Goal: Task Accomplishment & Management: Complete application form

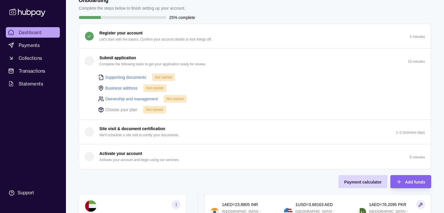
scroll to position [5, 0]
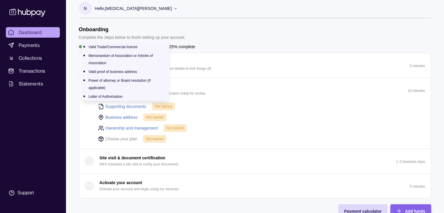
click at [130, 104] on link "Supporting documents" at bounding box center [125, 106] width 41 height 6
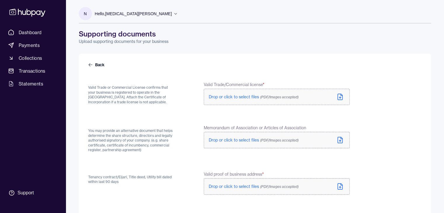
click at [242, 97] on span "Drop or click to select files (PDF/Images accepted)" at bounding box center [254, 96] width 90 height 5
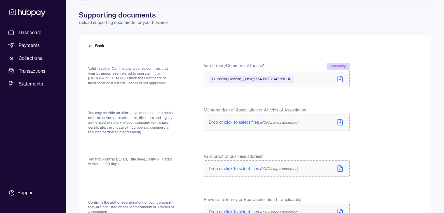
scroll to position [29, 0]
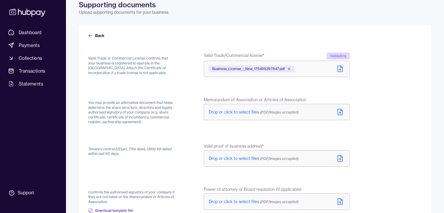
click at [237, 111] on span "Drop or click to select files (PDF/Images accepted)" at bounding box center [254, 111] width 90 height 5
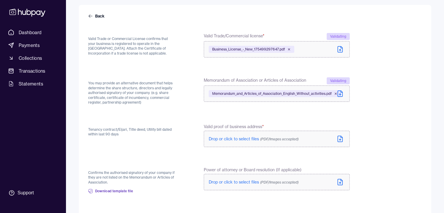
scroll to position [58, 0]
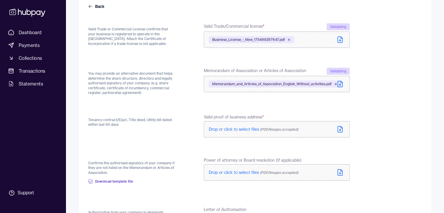
click at [231, 127] on span "Drop or click to select files (PDF/Images accepted)" at bounding box center [254, 129] width 90 height 5
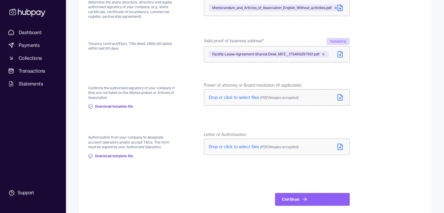
scroll to position [142, 0]
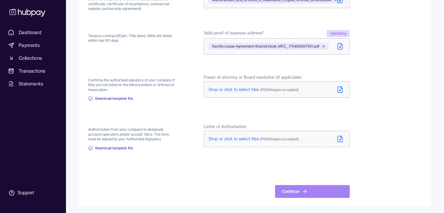
click at [302, 190] on icon at bounding box center [305, 192] width 6 height 6
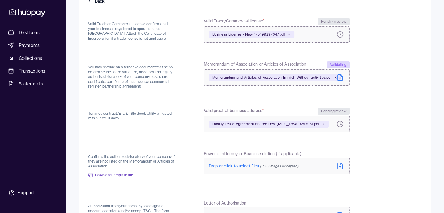
scroll to position [54, 0]
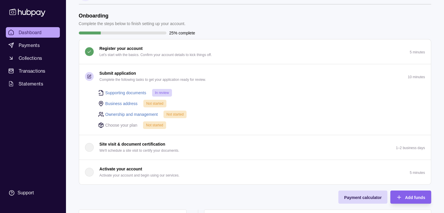
scroll to position [29, 0]
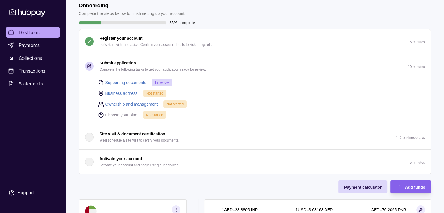
click at [123, 91] on link "Business address" at bounding box center [121, 93] width 32 height 6
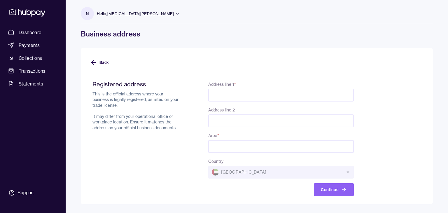
click at [275, 146] on input "Area *" at bounding box center [281, 146] width 146 height 13
click at [272, 168] on div "Country [GEOGRAPHIC_DATA]" at bounding box center [281, 168] width 146 height 21
click at [273, 172] on div "Country [GEOGRAPHIC_DATA]" at bounding box center [281, 168] width 146 height 21
click at [254, 149] on input "Area *" at bounding box center [281, 146] width 146 height 13
click at [231, 95] on input "Address line 1 *" at bounding box center [281, 95] width 146 height 13
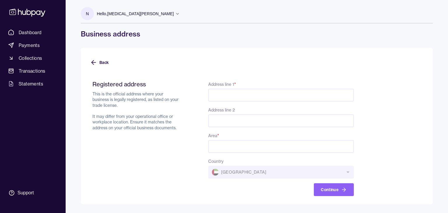
paste input "**********"
drag, startPoint x: 237, startPoint y: 95, endPoint x: 383, endPoint y: 95, distance: 146.2
click at [383, 95] on form "**********" at bounding box center [257, 135] width 334 height 123
click at [337, 95] on input "**********" at bounding box center [281, 95] width 146 height 13
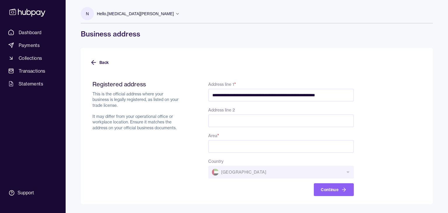
click at [305, 97] on input "**********" at bounding box center [281, 95] width 146 height 13
type input "**********"
click at [247, 146] on input "Area *" at bounding box center [281, 146] width 146 height 13
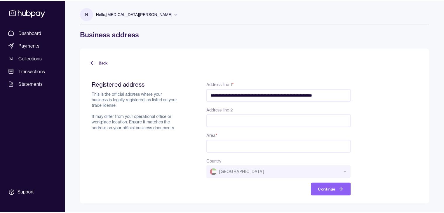
scroll to position [0, 0]
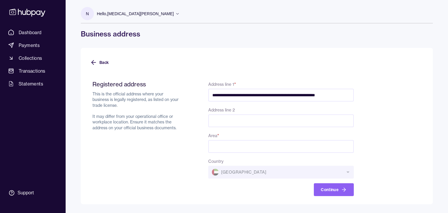
drag, startPoint x: 226, startPoint y: 95, endPoint x: 206, endPoint y: 95, distance: 20.4
click at [206, 95] on div "**********" at bounding box center [223, 139] width 261 height 116
click at [230, 146] on input "Area *" at bounding box center [281, 146] width 146 height 13
paste input "******"
type input "******"
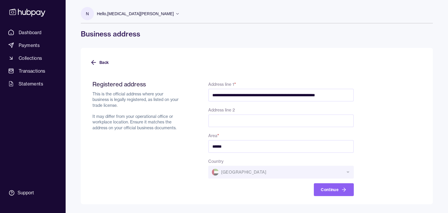
click at [285, 97] on input "**********" at bounding box center [281, 95] width 146 height 13
click at [336, 190] on button "Continue" at bounding box center [334, 189] width 40 height 13
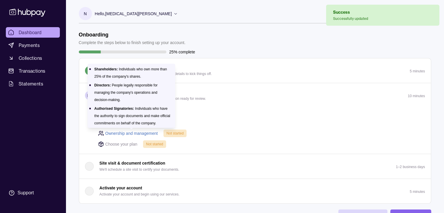
click at [142, 132] on link "Ownership and management" at bounding box center [131, 133] width 53 height 6
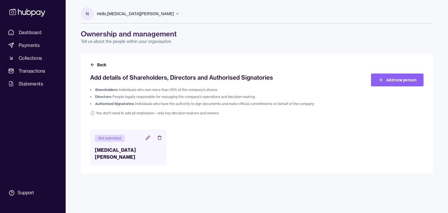
click at [148, 138] on icon at bounding box center [148, 138] width 4 height 4
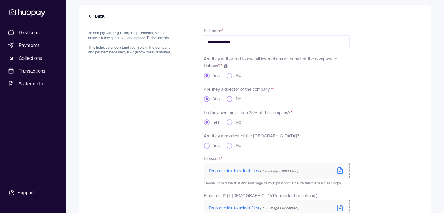
scroll to position [58, 0]
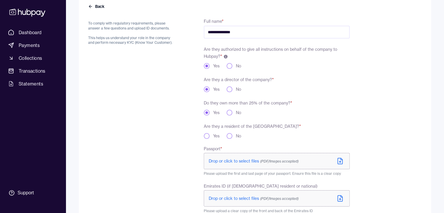
click at [209, 136] on button "Yes" at bounding box center [207, 136] width 6 height 6
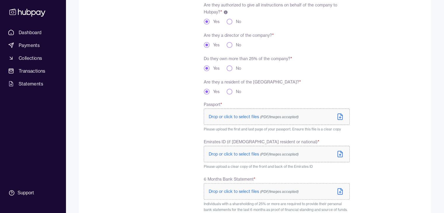
scroll to position [117, 0]
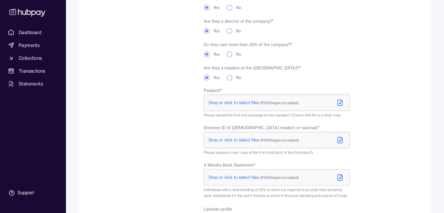
click at [235, 101] on span "Drop or click to select files (PDF/Images accepted)" at bounding box center [254, 102] width 90 height 5
click at [239, 141] on span "Drop or click to select files (PDF/Images accepted)" at bounding box center [254, 141] width 90 height 5
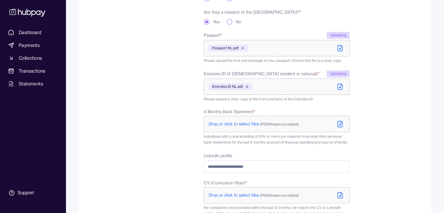
scroll to position [175, 0]
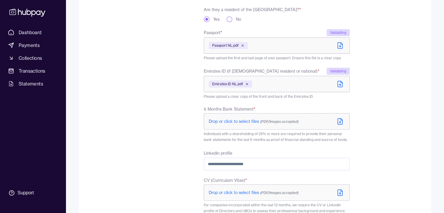
click at [238, 122] on span "Drop or click to select files (PDF/Images accepted)" at bounding box center [254, 121] width 90 height 5
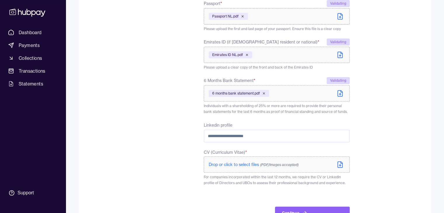
scroll to position [226, 0]
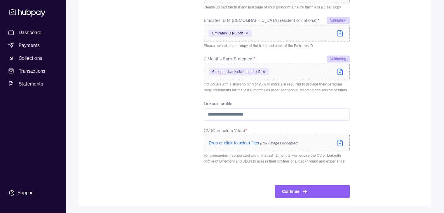
click at [237, 142] on span "Drop or click to select files (PDF/Images accepted)" at bounding box center [254, 142] width 90 height 5
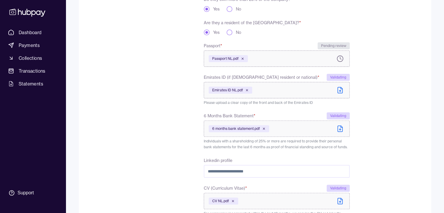
scroll to position [220, 0]
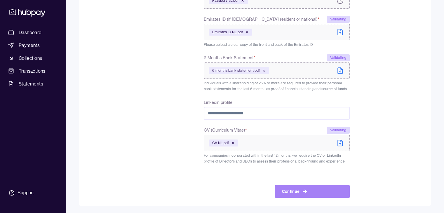
click at [317, 192] on button "Continue" at bounding box center [312, 191] width 75 height 13
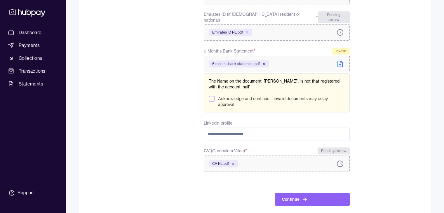
scroll to position [228, 0]
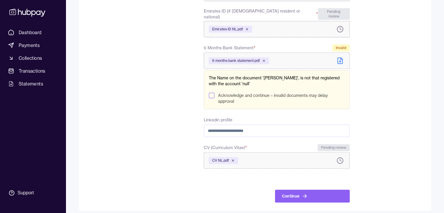
click at [210, 93] on button "Acknowledge and continue – invalid documents may delay approval" at bounding box center [212, 96] width 6 height 6
click at [328, 190] on button "Continue" at bounding box center [312, 196] width 75 height 13
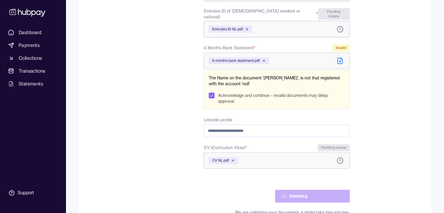
scroll to position [200, 0]
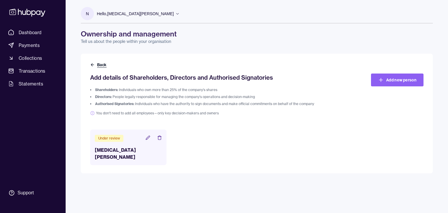
click at [92, 62] on icon at bounding box center [92, 64] width 5 height 5
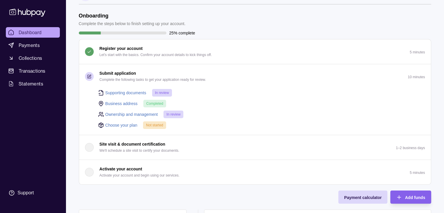
scroll to position [29, 0]
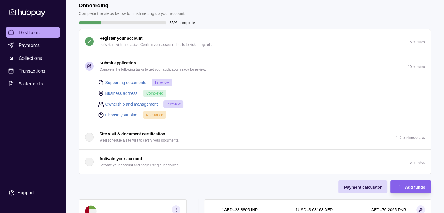
click at [114, 114] on link "Choose your plan" at bounding box center [121, 115] width 32 height 6
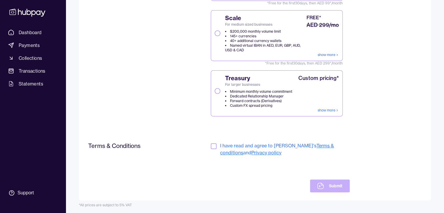
scroll to position [128, 0]
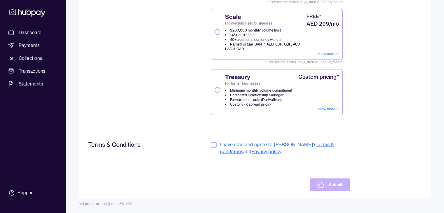
click at [213, 144] on button "button" at bounding box center [214, 145] width 6 height 6
click at [333, 186] on button "Submit" at bounding box center [329, 184] width 39 height 13
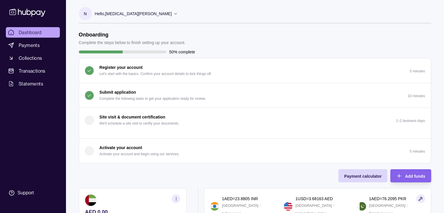
click at [135, 144] on p "Activate your account" at bounding box center [121, 147] width 43 height 6
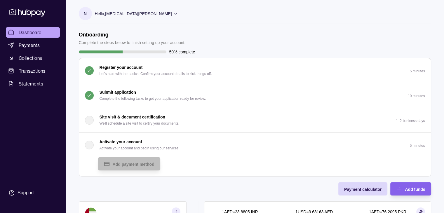
click at [125, 101] on p "Complete the following tasks to get your application ready for review." at bounding box center [153, 98] width 107 height 6
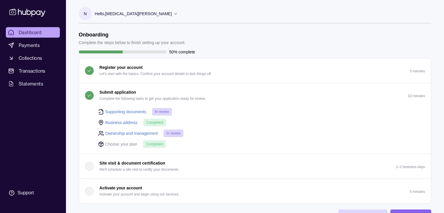
click at [134, 14] on div "Hello, [MEDICAL_DATA][PERSON_NAME]" at bounding box center [136, 14] width 83 height 12
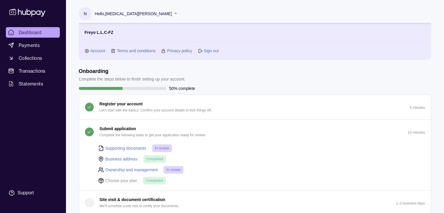
click at [173, 14] on icon at bounding box center [175, 13] width 4 height 4
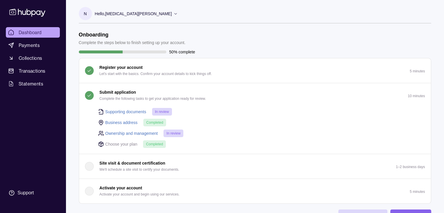
click at [133, 11] on p "Hello, [MEDICAL_DATA][PERSON_NAME]" at bounding box center [133, 14] width 77 height 6
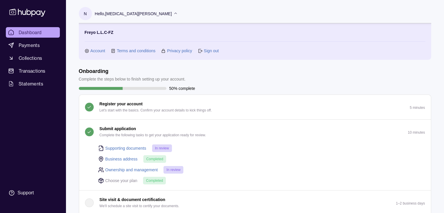
click at [95, 50] on link "Account" at bounding box center [97, 51] width 15 height 6
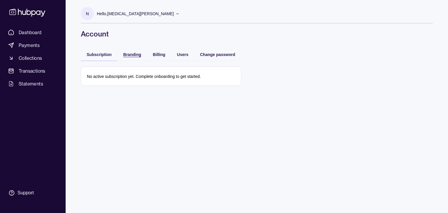
click at [138, 55] on span "Branding" at bounding box center [132, 54] width 18 height 5
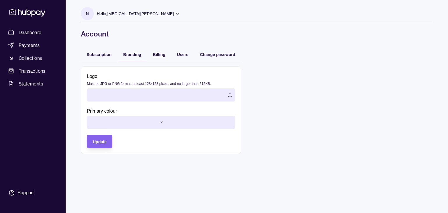
click at [164, 55] on span "Billing" at bounding box center [159, 54] width 13 height 5
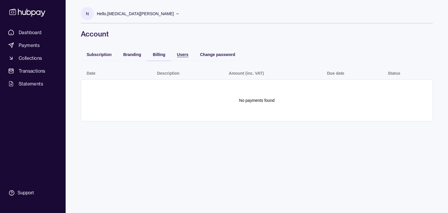
click at [183, 55] on span "Users" at bounding box center [182, 54] width 11 height 5
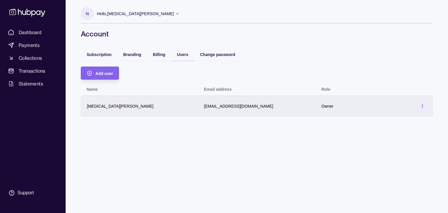
click at [225, 112] on div "[EMAIL_ADDRESS][DOMAIN_NAME]" at bounding box center [256, 105] width 117 height 21
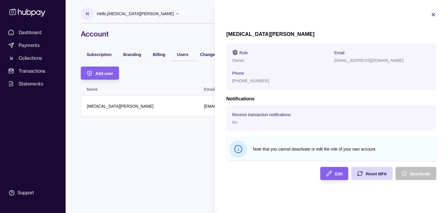
click at [432, 14] on icon "button" at bounding box center [434, 15] width 6 height 6
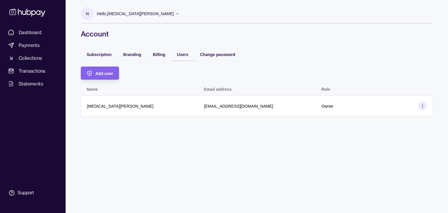
click at [274, 34] on h1 "Account" at bounding box center [257, 33] width 352 height 9
click at [30, 31] on span "Dashboard" at bounding box center [30, 32] width 23 height 7
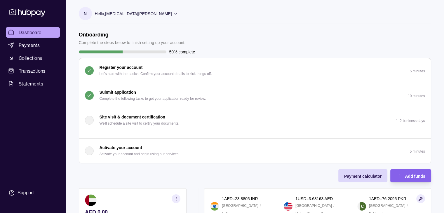
click at [171, 98] on p "Complete the following tasks to get your application ready for review." at bounding box center [153, 98] width 107 height 6
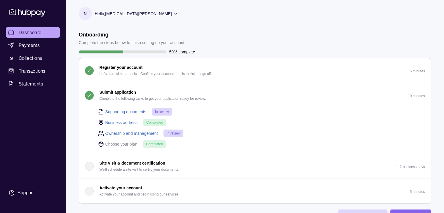
click at [132, 14] on p "Hello, [MEDICAL_DATA][PERSON_NAME]" at bounding box center [133, 14] width 77 height 6
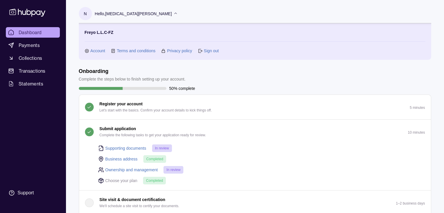
click at [211, 51] on link "Sign out" at bounding box center [211, 51] width 15 height 6
